Goal: Navigation & Orientation: Find specific page/section

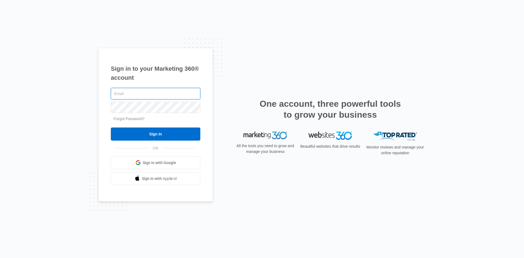
click at [173, 97] on input "text" at bounding box center [155, 93] width 89 height 11
click at [160, 97] on input "text" at bounding box center [155, 93] width 89 height 11
type input "[EMAIL_ADDRESS][DOMAIN_NAME]"
click at [111, 127] on input "Sign In" at bounding box center [155, 133] width 89 height 13
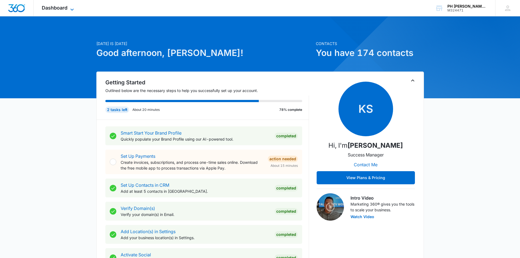
click at [72, 10] on icon at bounding box center [72, 9] width 7 height 7
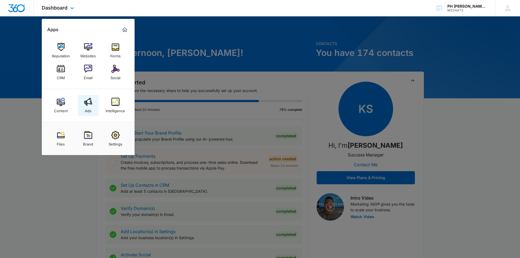
click at [85, 103] on img at bounding box center [88, 102] width 8 height 8
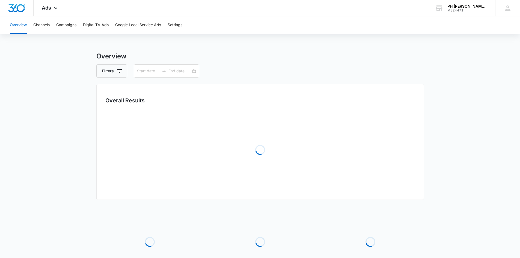
type input "05/05/2025"
type input "08/06/2025"
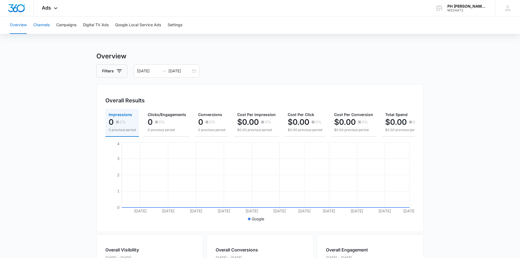
click at [38, 25] on button "Channels" at bounding box center [41, 24] width 16 height 17
click at [23, 26] on button "Overview" at bounding box center [18, 24] width 17 height 17
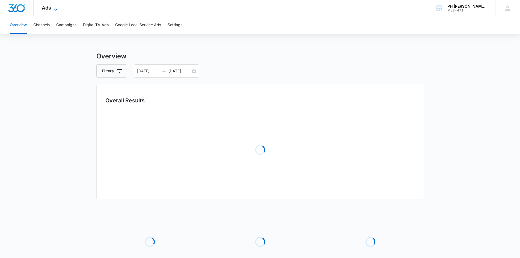
click at [57, 5] on div "Ads Apps Reputation Websites Forms CRM Email Social Content Ads Intelligence Fi…" at bounding box center [51, 8] width 34 height 16
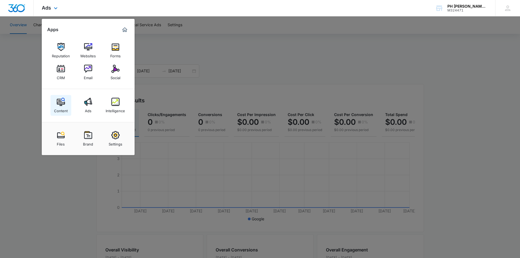
click at [64, 99] on img at bounding box center [61, 102] width 8 height 8
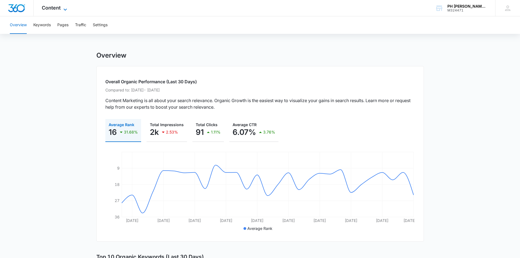
click at [54, 10] on span "Content" at bounding box center [51, 8] width 19 height 6
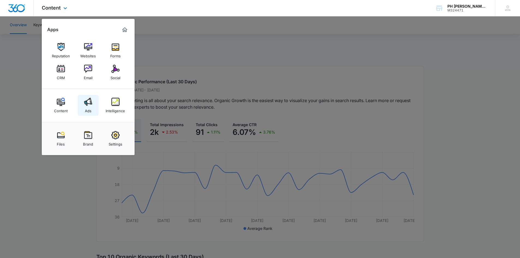
click at [88, 102] on img at bounding box center [88, 102] width 8 height 8
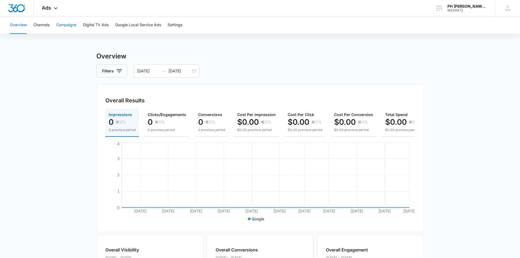
click at [66, 28] on button "Campaigns" at bounding box center [66, 24] width 20 height 17
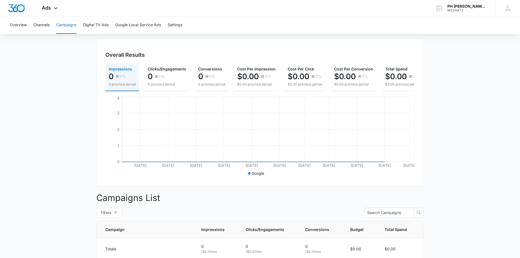
scroll to position [17, 0]
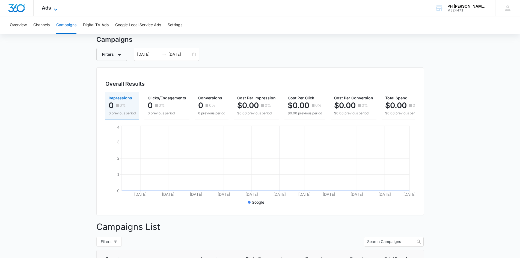
click at [57, 9] on icon at bounding box center [55, 9] width 7 height 7
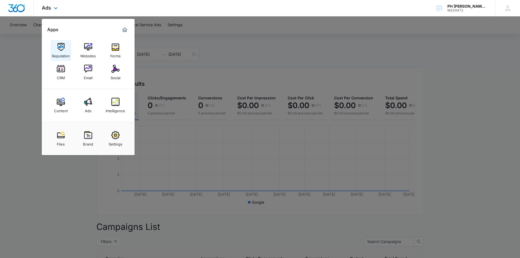
click at [60, 48] on img at bounding box center [61, 47] width 8 height 8
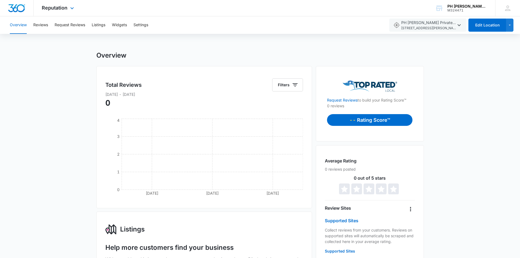
click at [65, 11] on div "Reputation Apps Reputation Websites Forms CRM Email Social Content Ads Intellig…" at bounding box center [59, 8] width 50 height 16
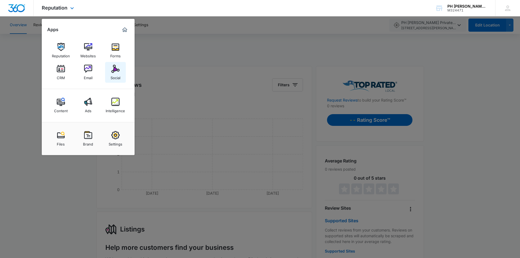
click at [114, 71] on img at bounding box center [115, 69] width 8 height 8
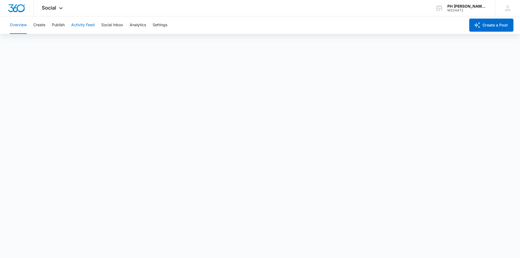
click at [93, 26] on button "Activity Feed" at bounding box center [82, 24] width 23 height 17
click at [197, 40] on div "Recent Posts Direct Messages Mentions Social Listening" at bounding box center [260, 41] width 506 height 15
click at [58, 25] on button "Publish" at bounding box center [58, 24] width 13 height 17
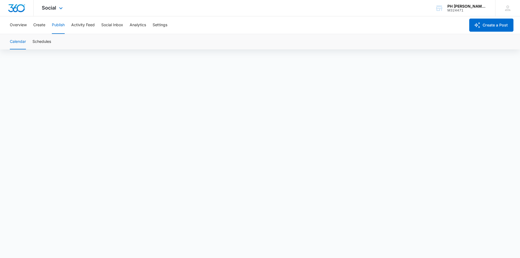
click at [25, 9] on img "Dashboard" at bounding box center [16, 8] width 17 height 8
